Goal: Check status: Check status

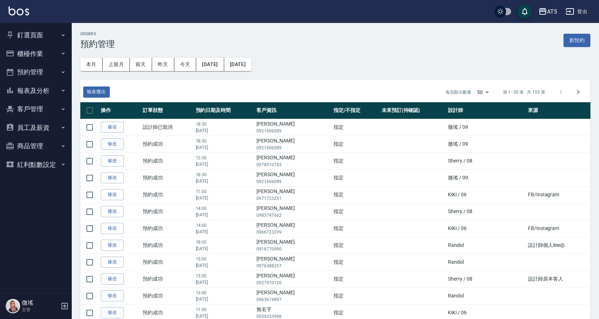
click at [64, 47] on button "櫃檯作業" at bounding box center [36, 53] width 66 height 19
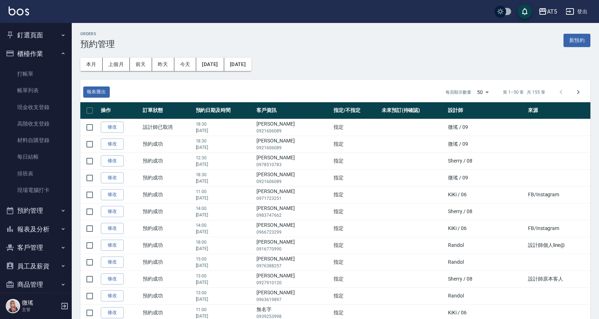
click at [47, 57] on button "櫃檯作業" at bounding box center [36, 53] width 66 height 19
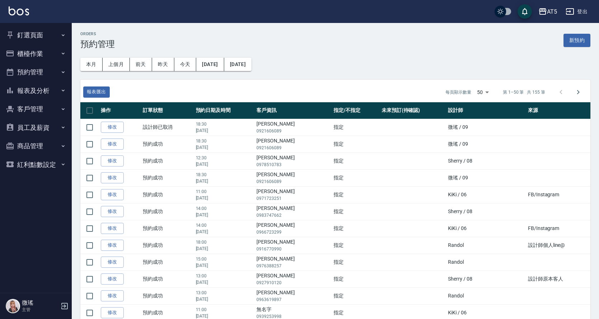
click at [42, 71] on button "預約管理" at bounding box center [36, 72] width 66 height 19
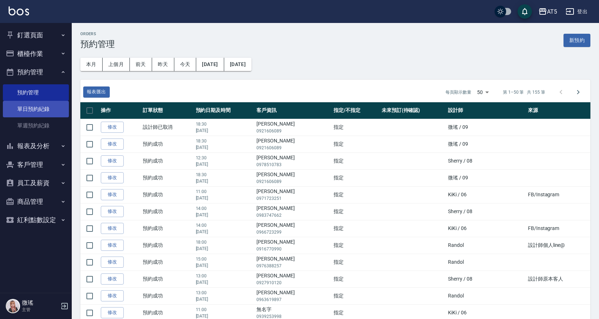
click at [47, 108] on link "單日預約紀錄" at bounding box center [36, 109] width 66 height 17
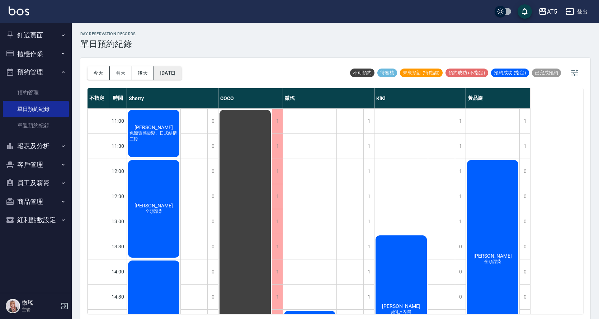
click at [181, 72] on button "[DATE]" at bounding box center [167, 72] width 27 height 13
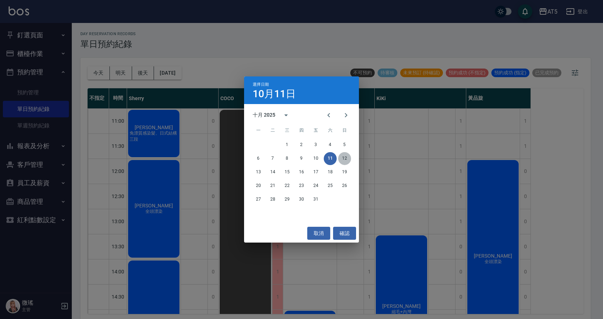
click at [344, 159] on button "12" at bounding box center [344, 158] width 13 height 13
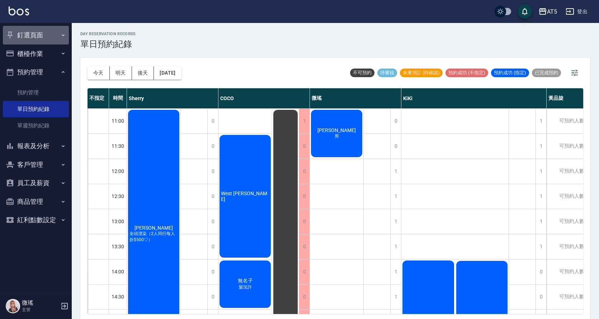
click at [30, 41] on button "釘選頁面" at bounding box center [36, 35] width 66 height 19
click at [35, 33] on button "釘選頁面" at bounding box center [36, 35] width 66 height 19
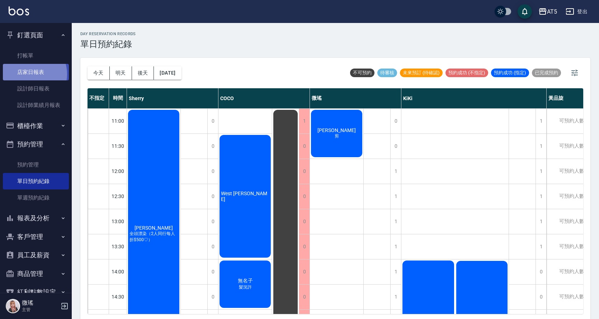
click at [29, 74] on link "店家日報表" at bounding box center [36, 72] width 66 height 17
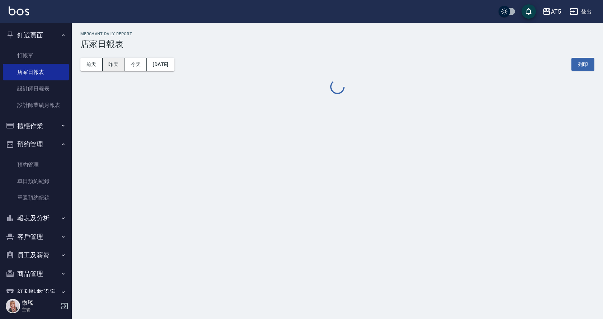
click at [116, 62] on button "昨天" at bounding box center [114, 64] width 22 height 13
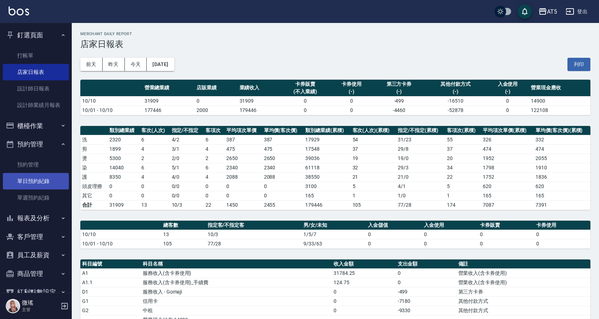
click at [32, 175] on link "單日預約紀錄" at bounding box center [36, 181] width 66 height 17
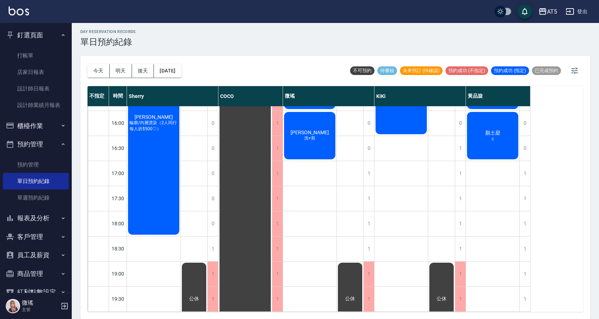
scroll to position [109, 0]
